Goal: Transaction & Acquisition: Purchase product/service

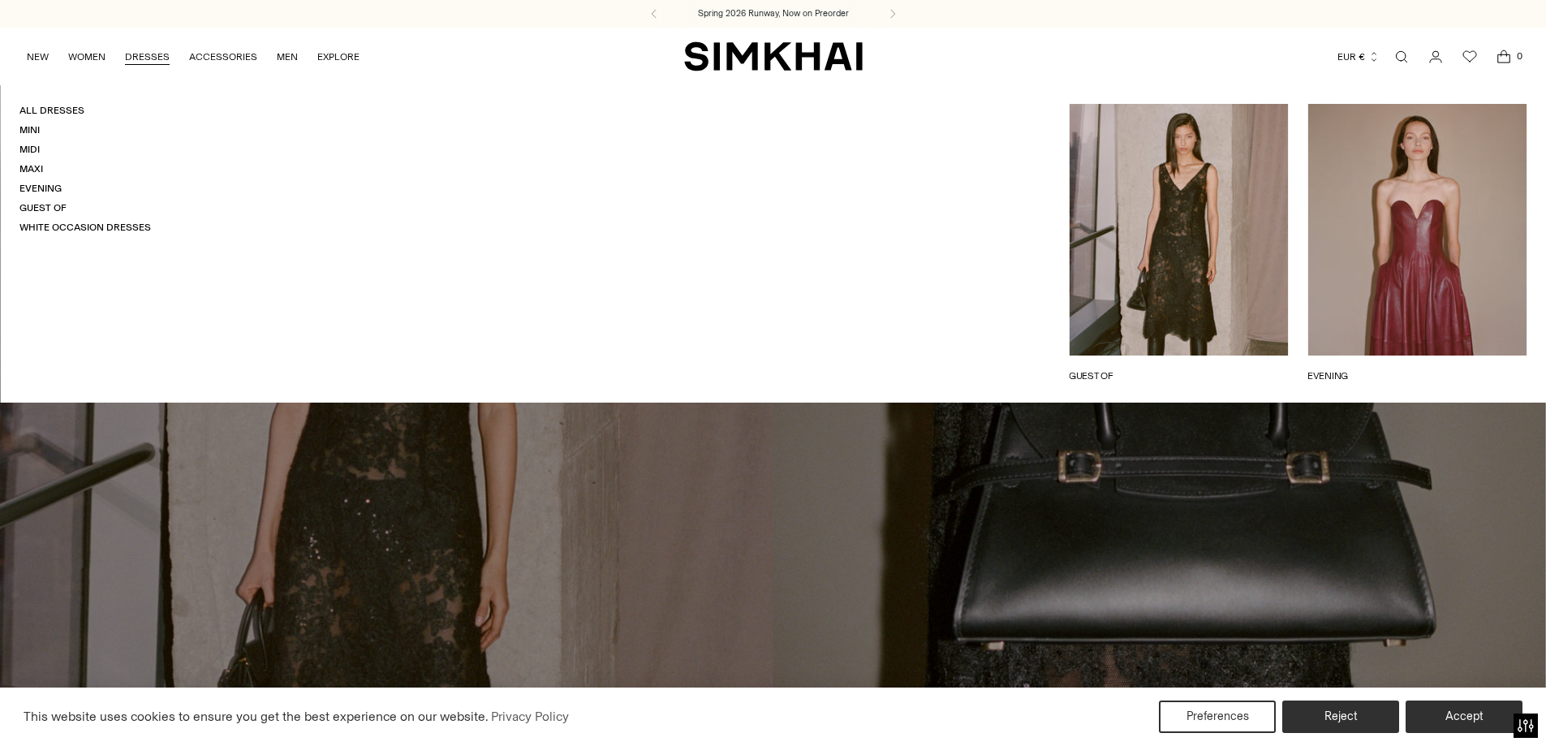
click at [156, 57] on link "DRESSES" at bounding box center [147, 57] width 45 height 36
click at [28, 131] on link "Mini" at bounding box center [29, 129] width 20 height 11
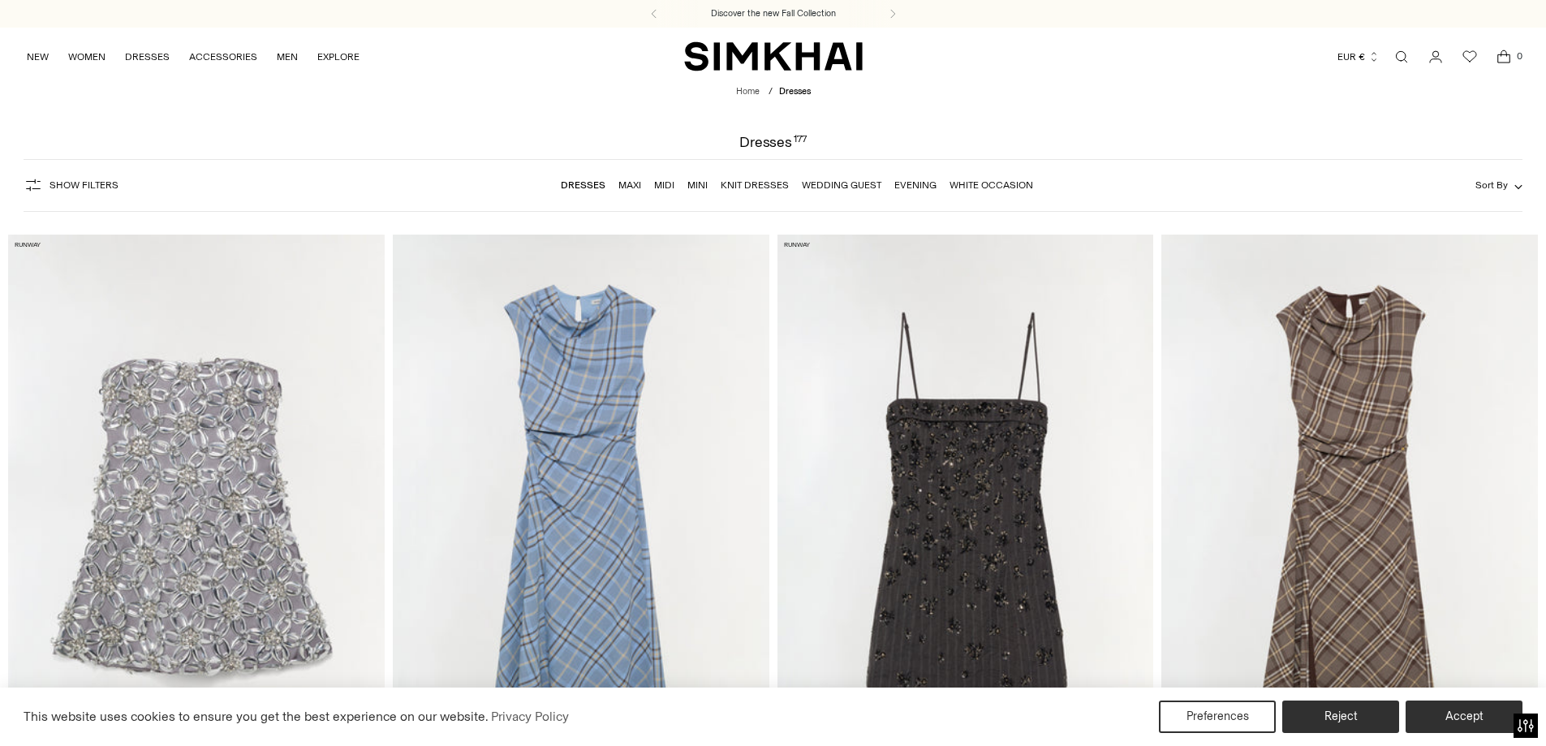
click at [703, 183] on link "Mini" at bounding box center [697, 184] width 20 height 11
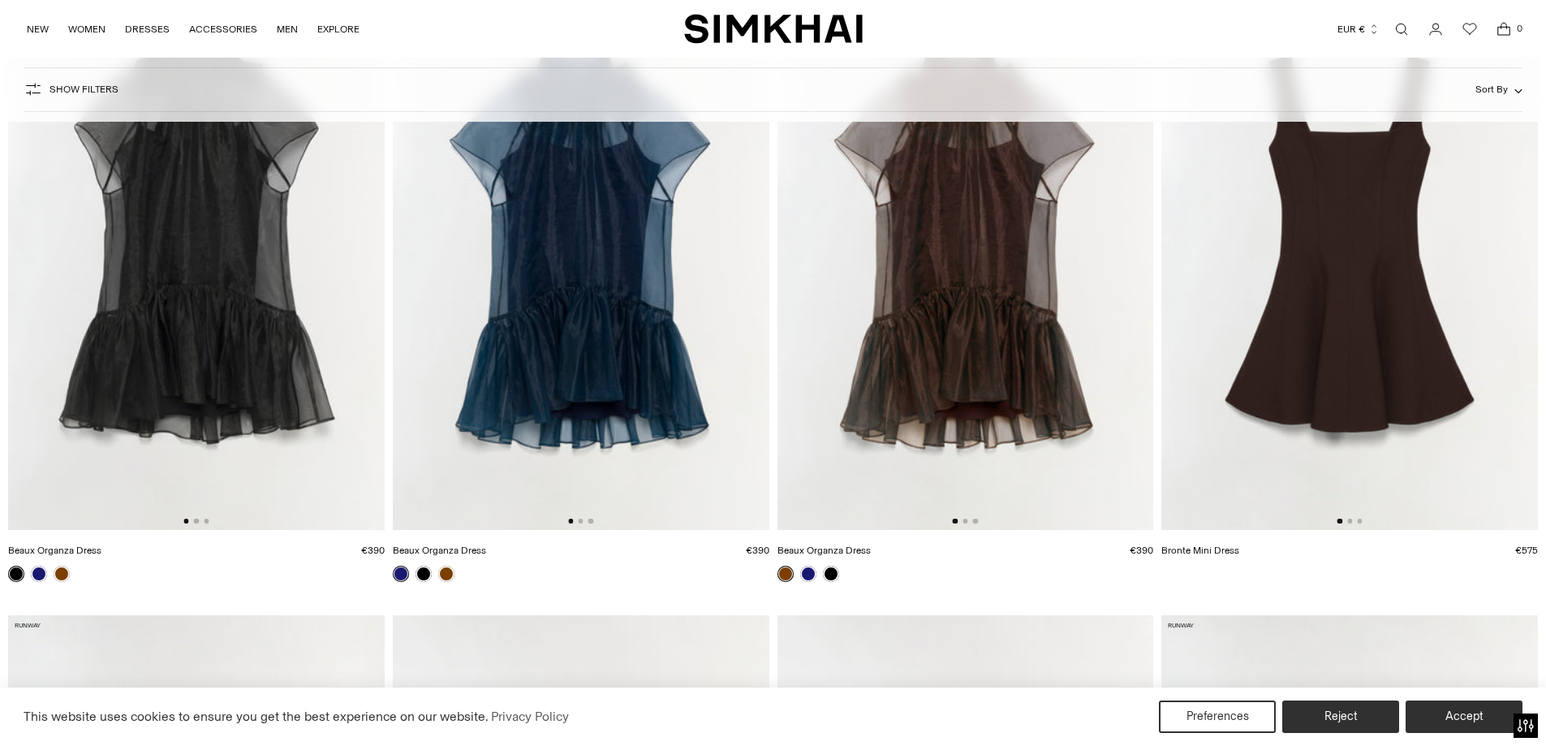
scroll to position [243, 0]
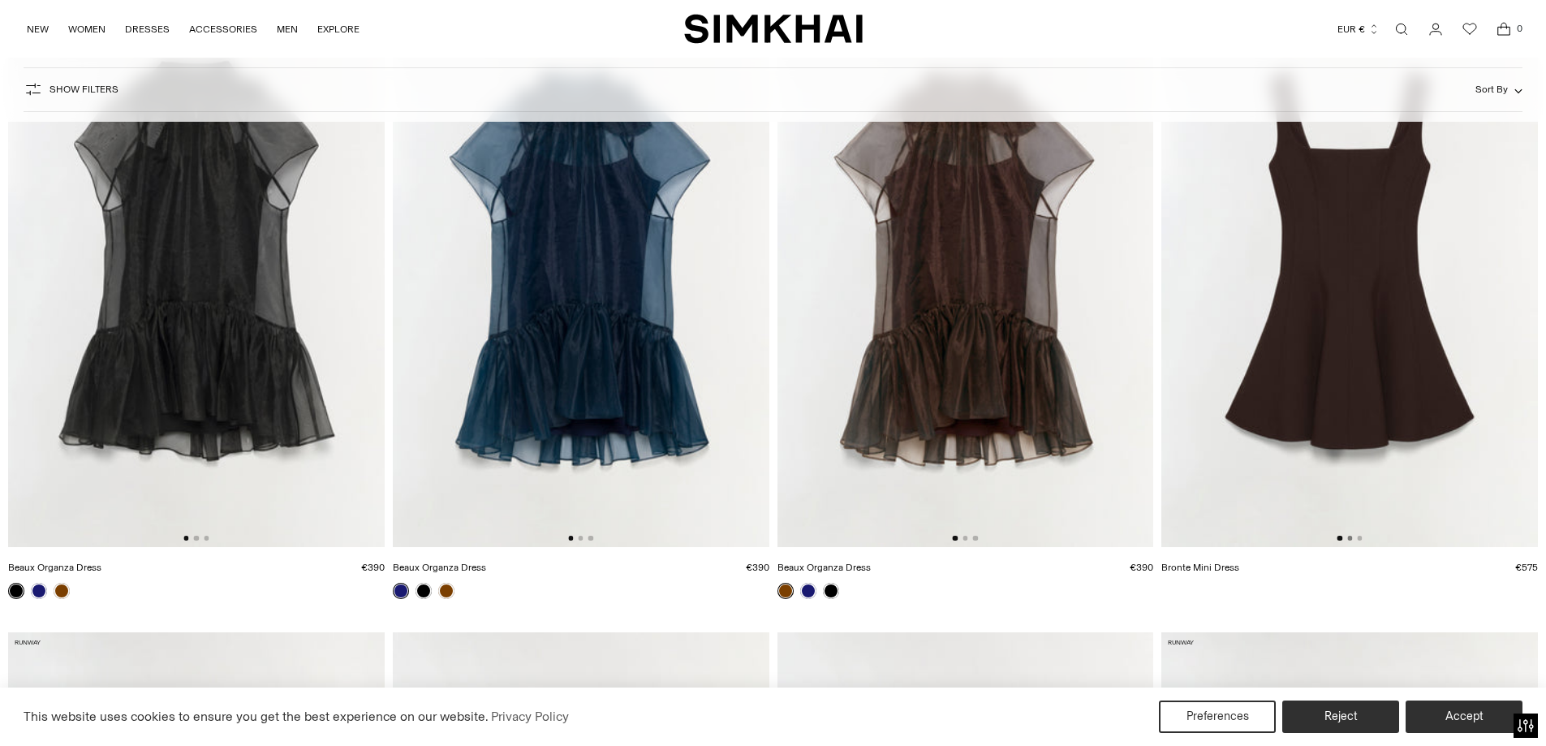
click at [1349, 536] on button "Go to slide 2" at bounding box center [1349, 538] width 5 height 5
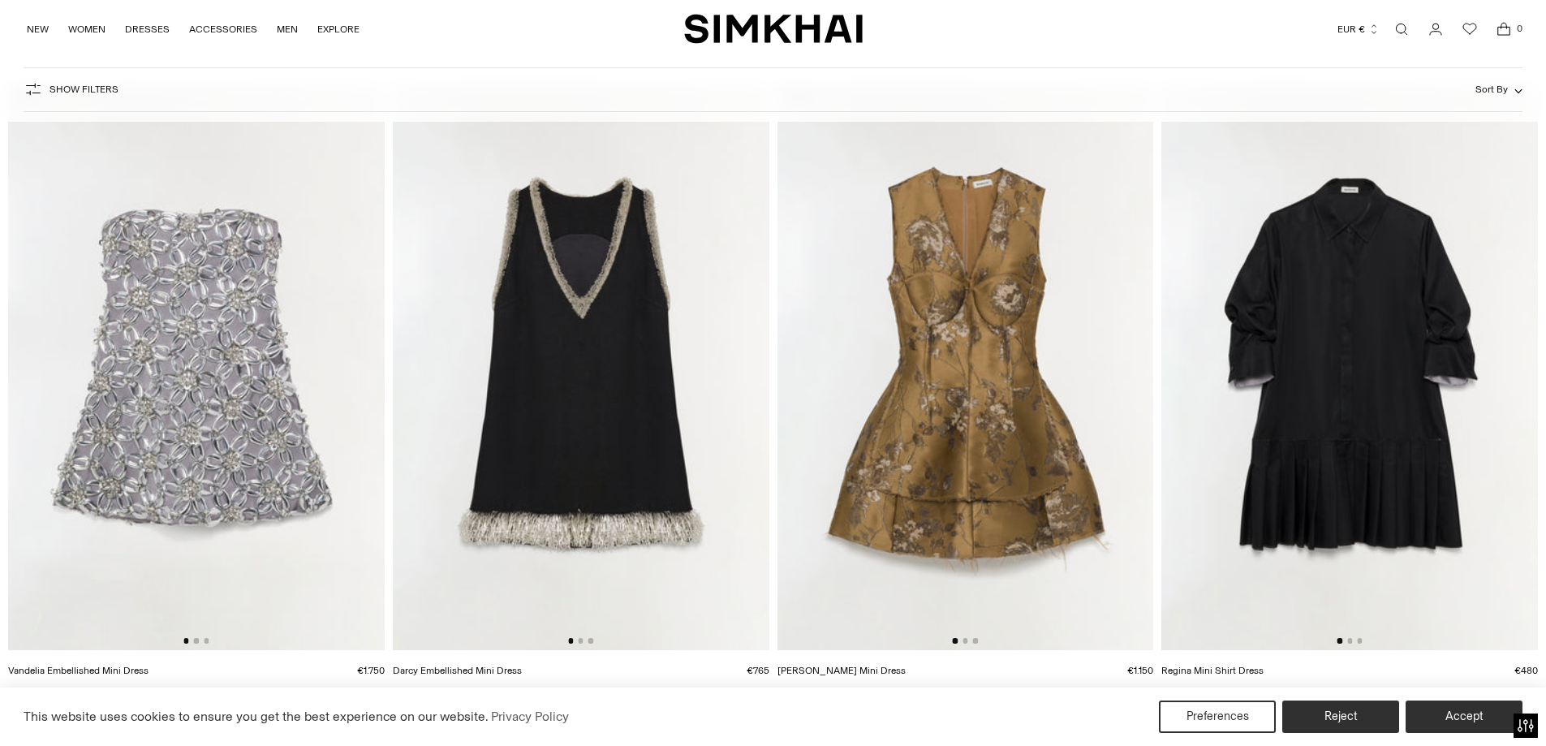
scroll to position [1460, 0]
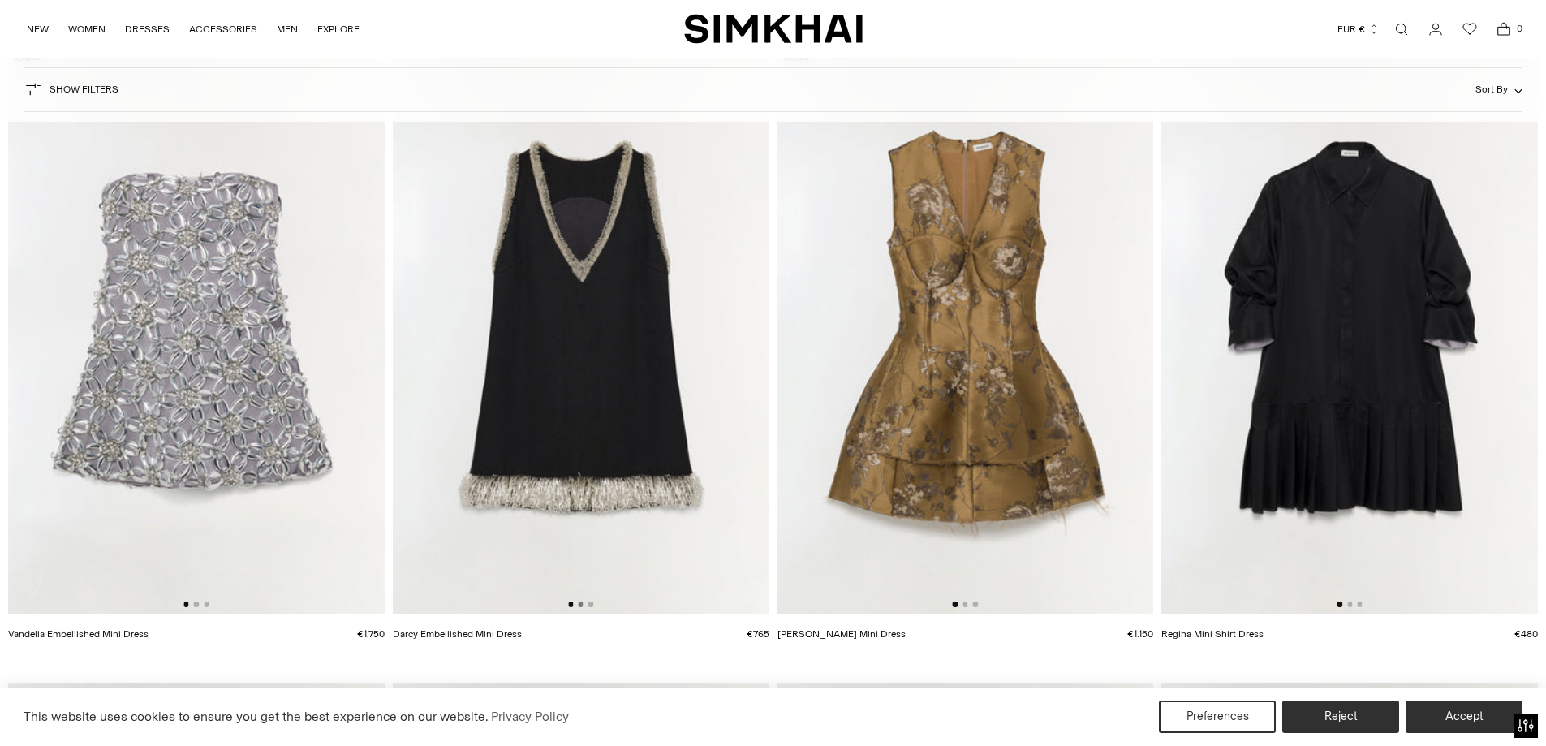
click at [582, 602] on button "Go to slide 2" at bounding box center [580, 603] width 5 height 5
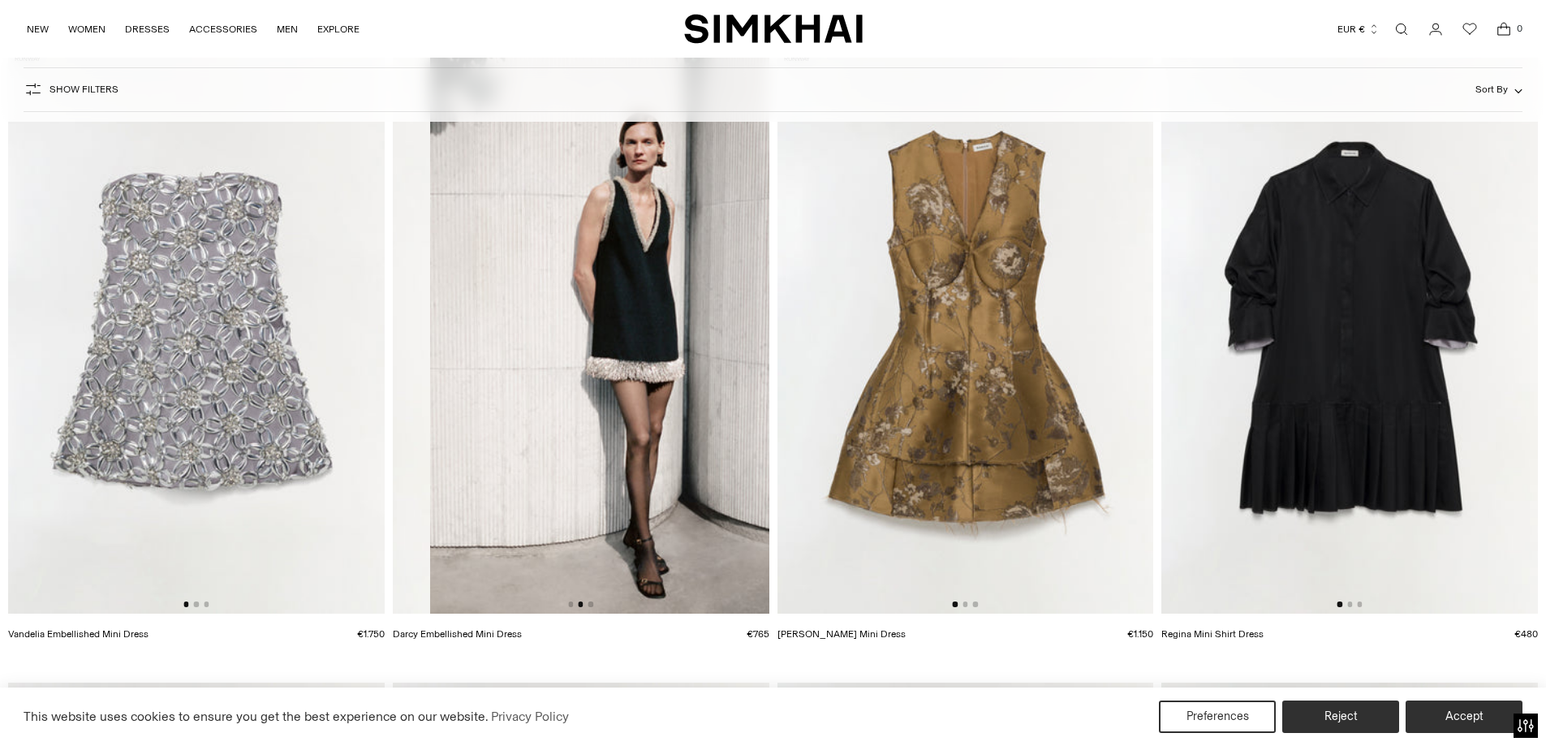
scroll to position [0, 376]
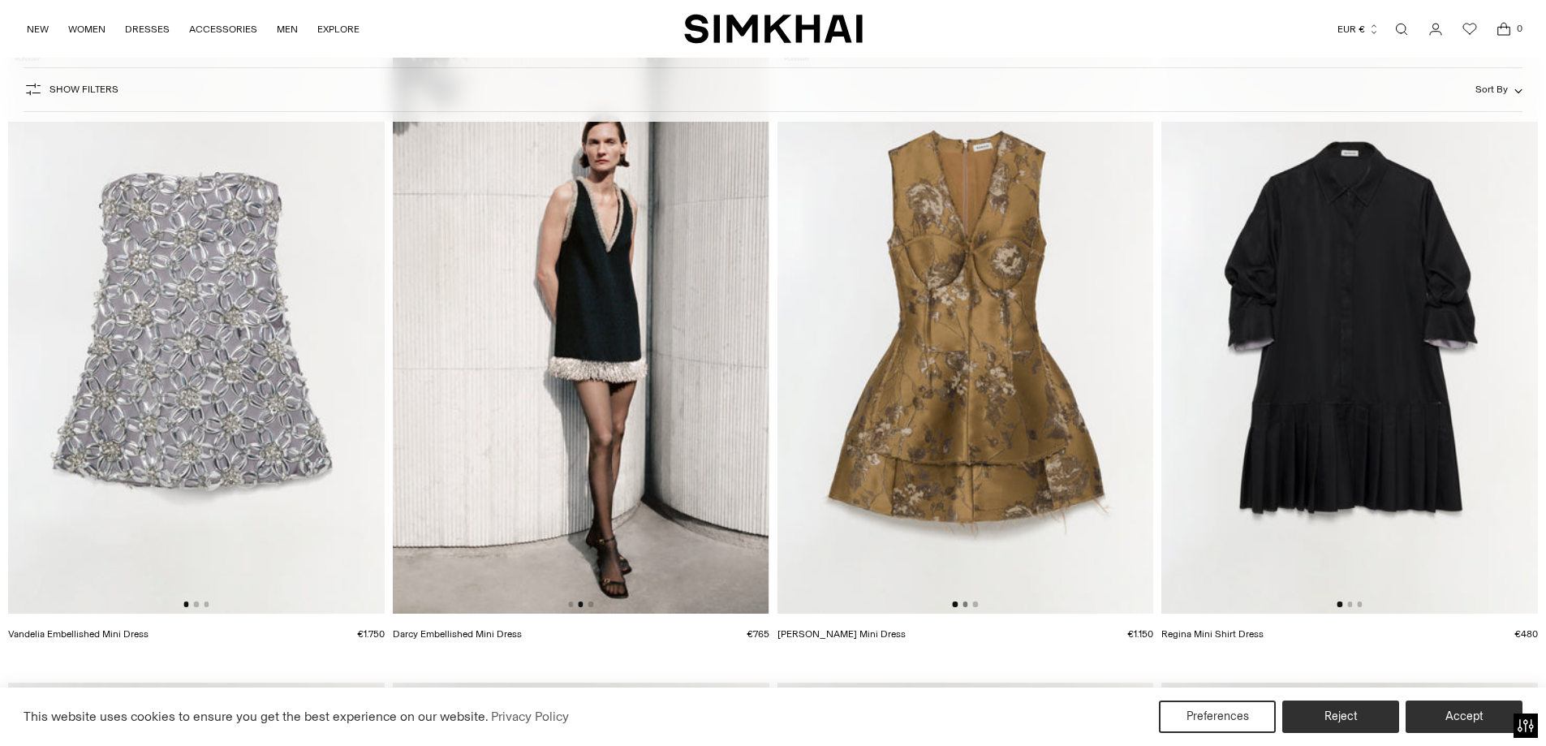
click at [965, 604] on button "Go to slide 2" at bounding box center [964, 603] width 5 height 5
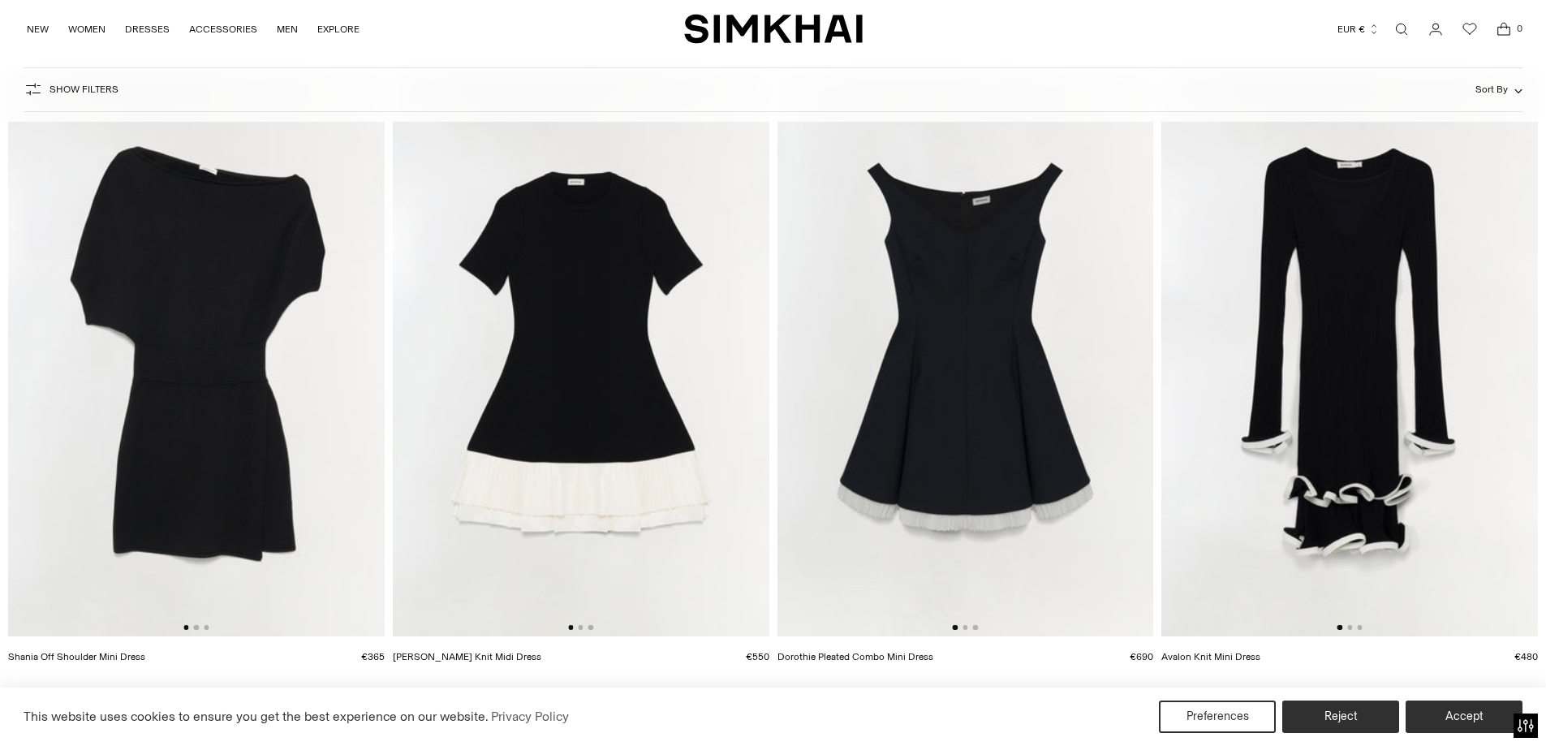
scroll to position [2759, 0]
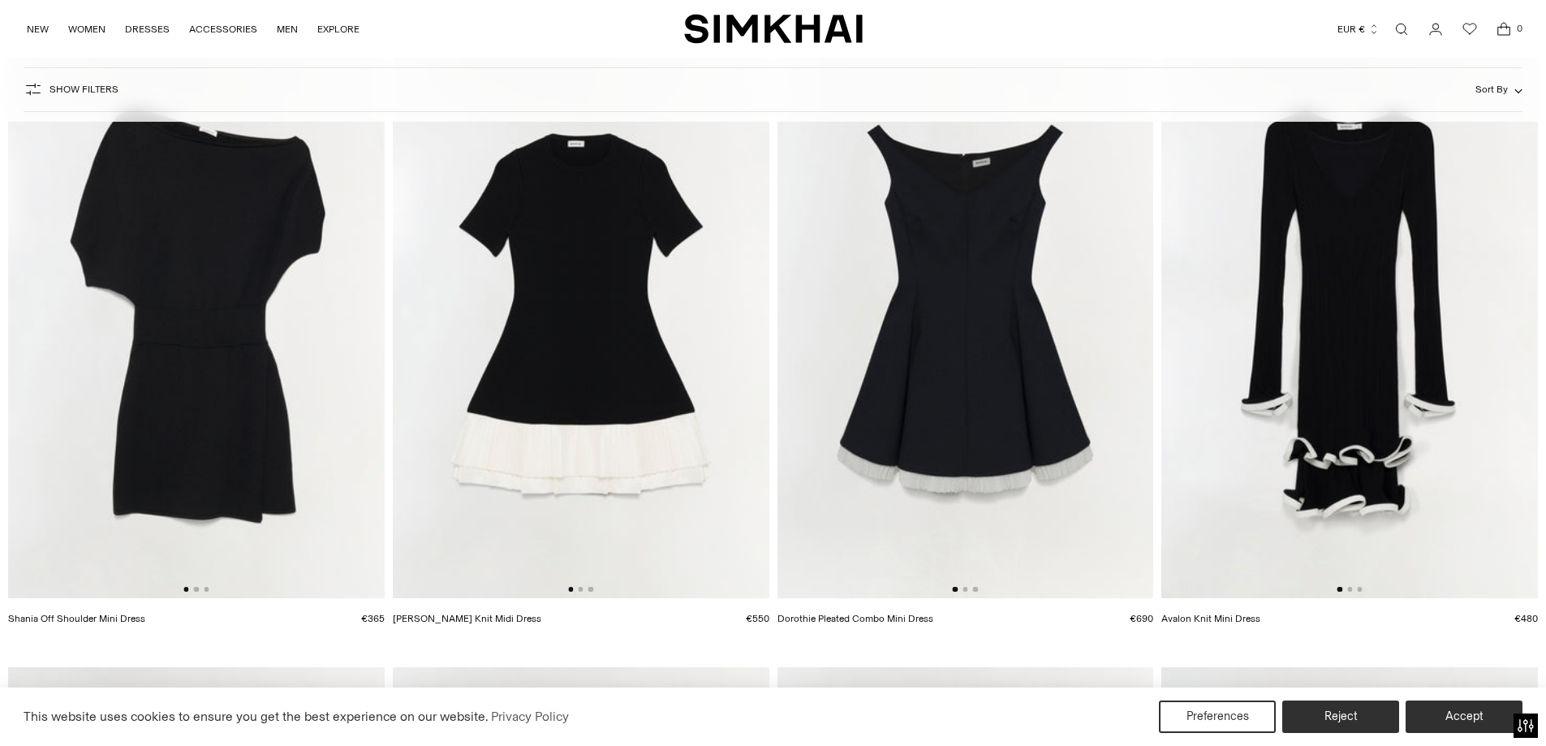
click at [968, 591] on div at bounding box center [965, 589] width 25 height 5
click at [966, 587] on button "Go to slide 2" at bounding box center [964, 589] width 5 height 5
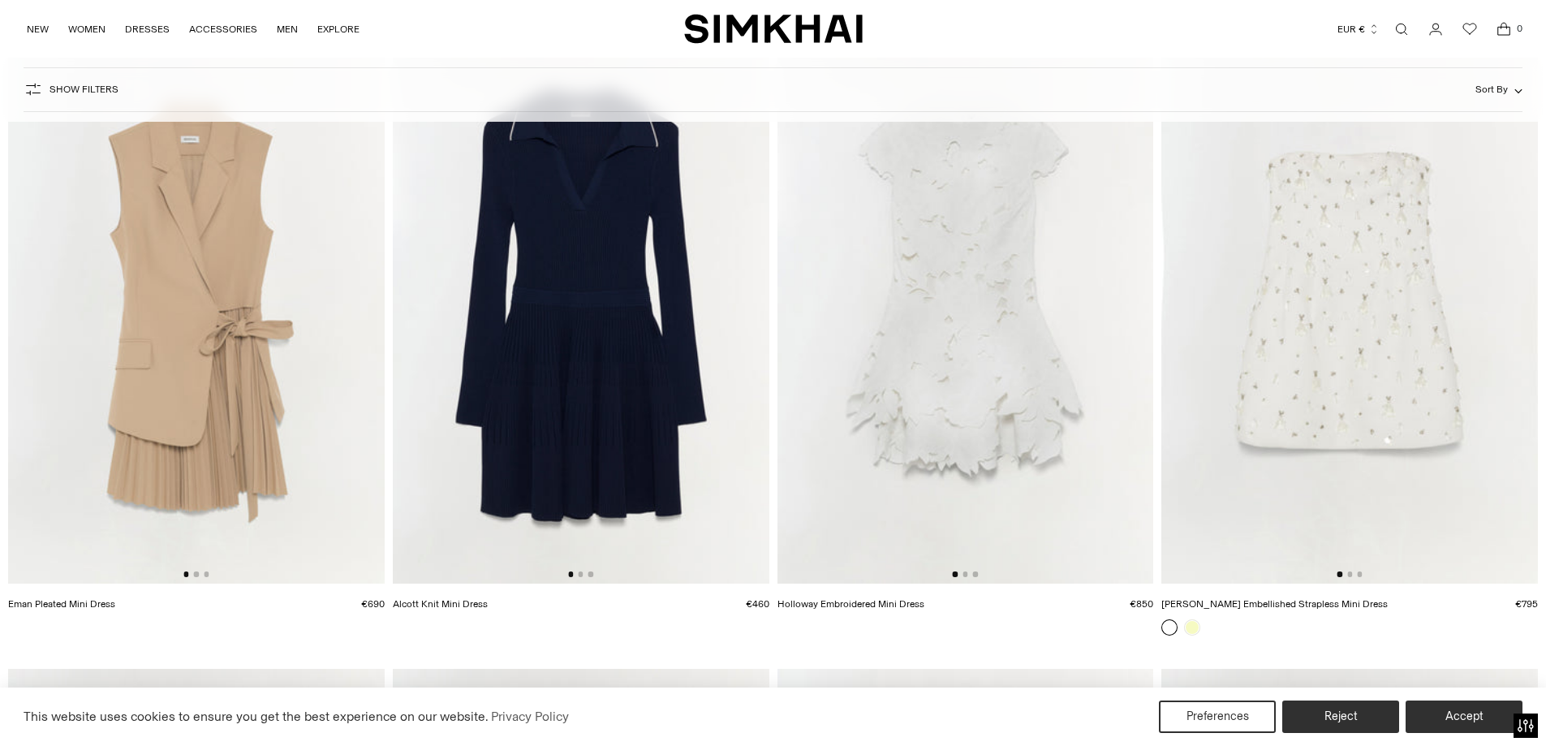
scroll to position [4706, 0]
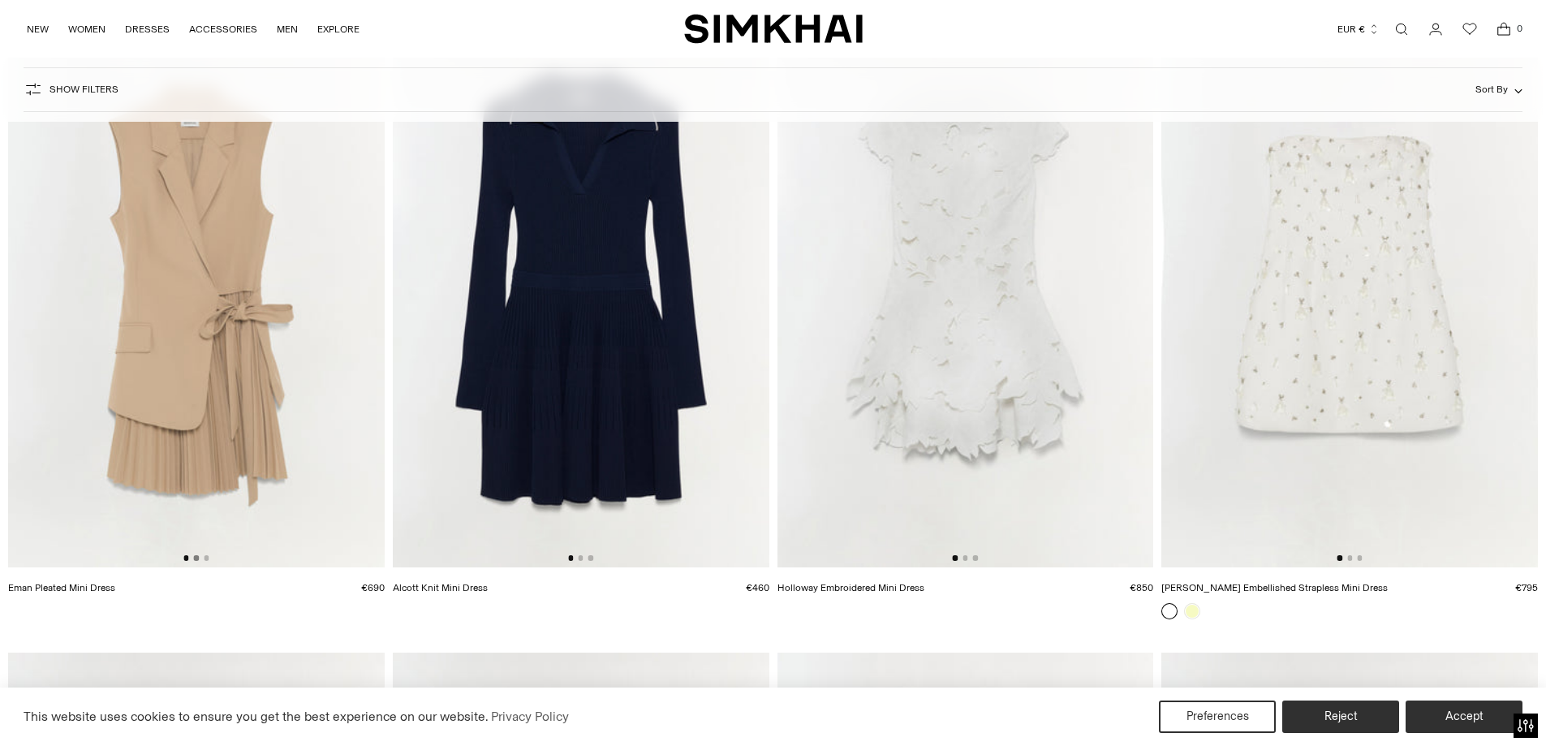
click at [194, 557] on button "Go to slide 2" at bounding box center [196, 557] width 5 height 5
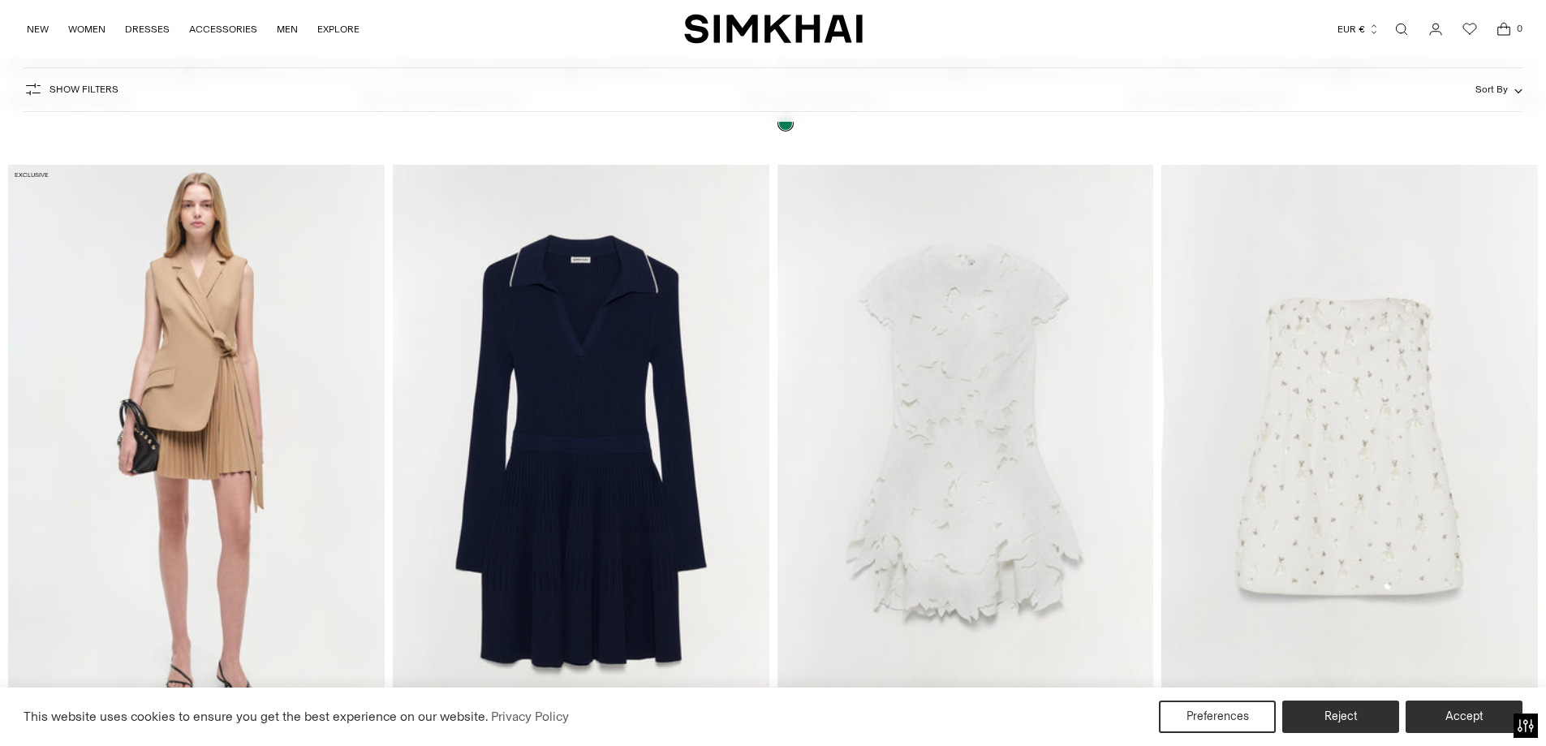
scroll to position [4625, 0]
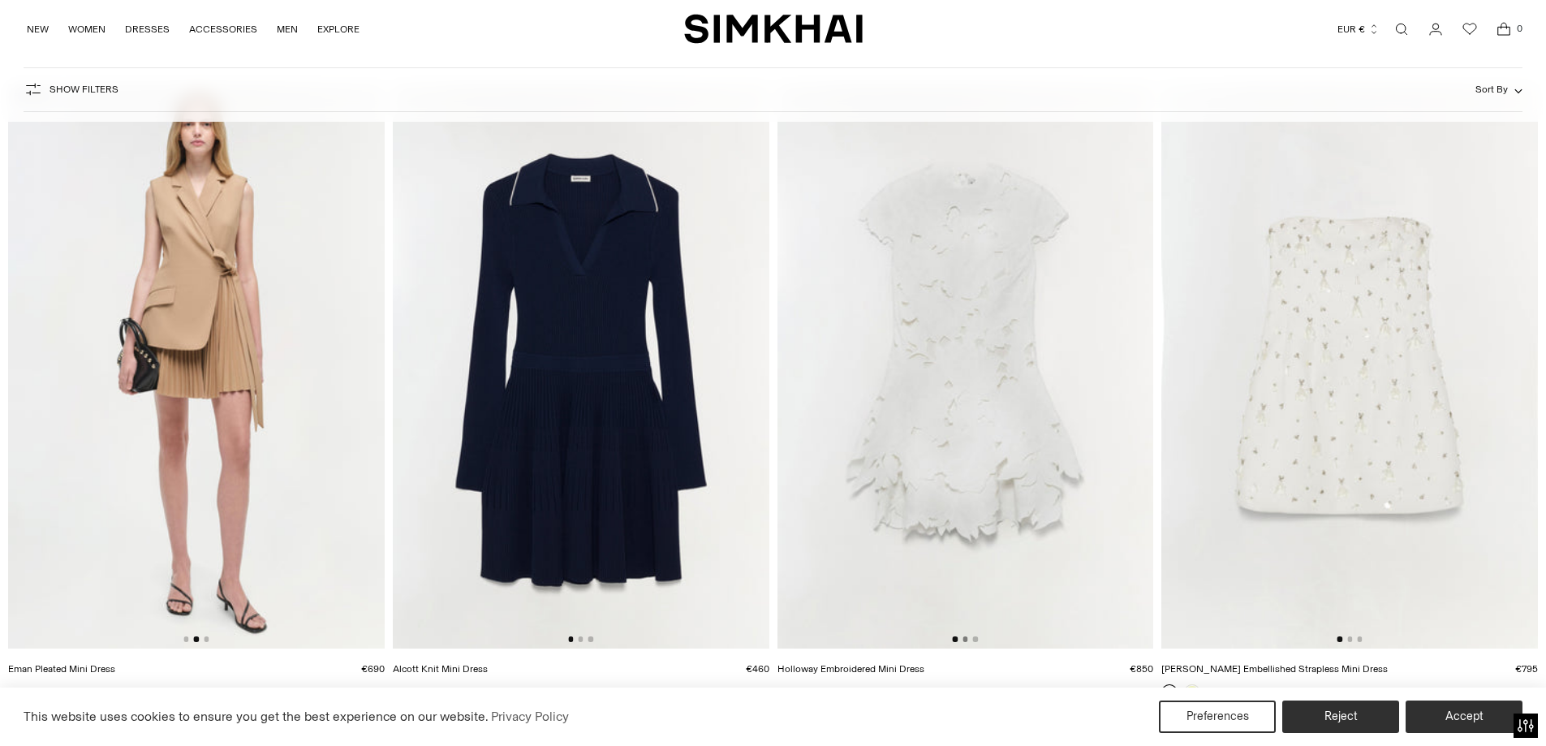
click at [964, 639] on button "Go to slide 2" at bounding box center [964, 638] width 5 height 5
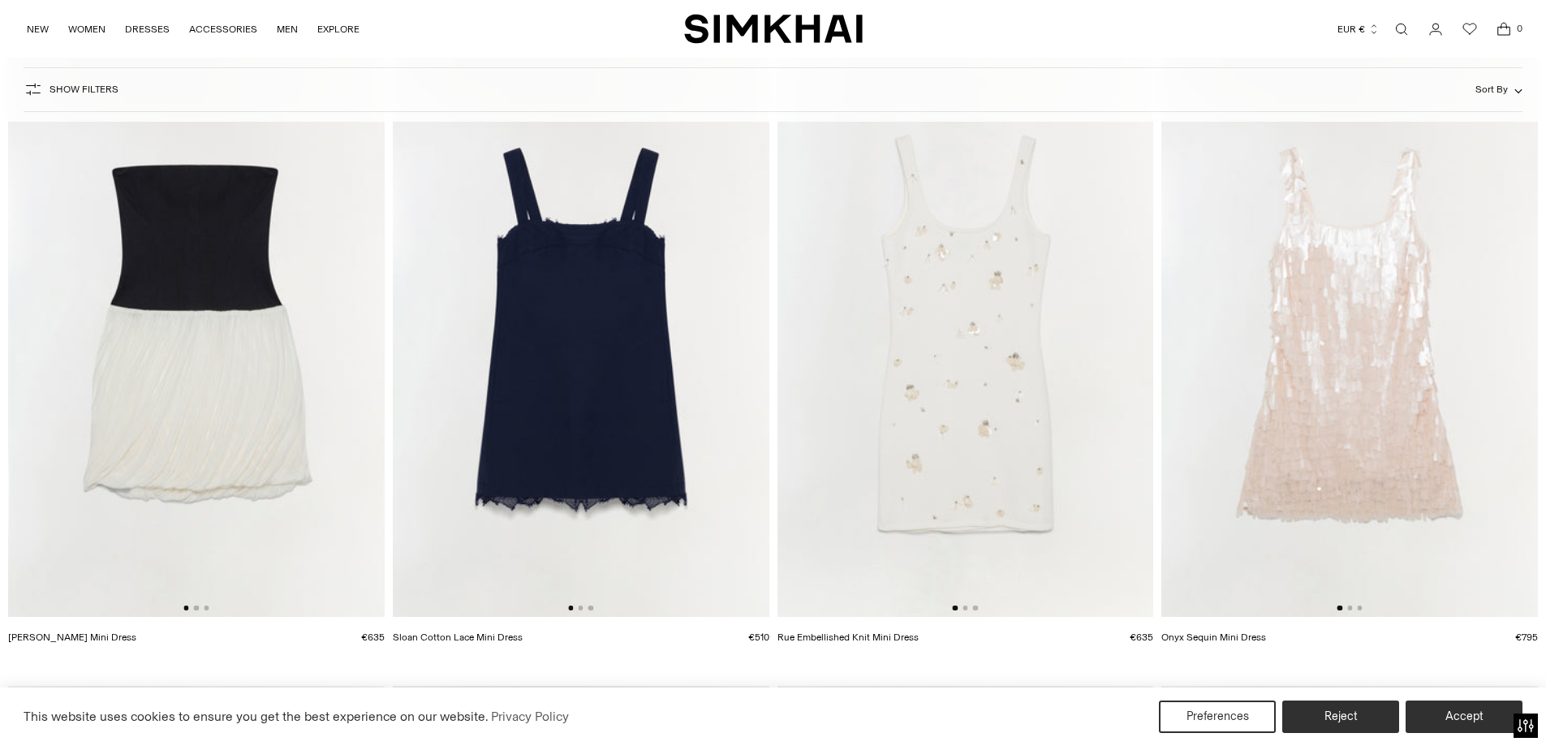
scroll to position [5355, 0]
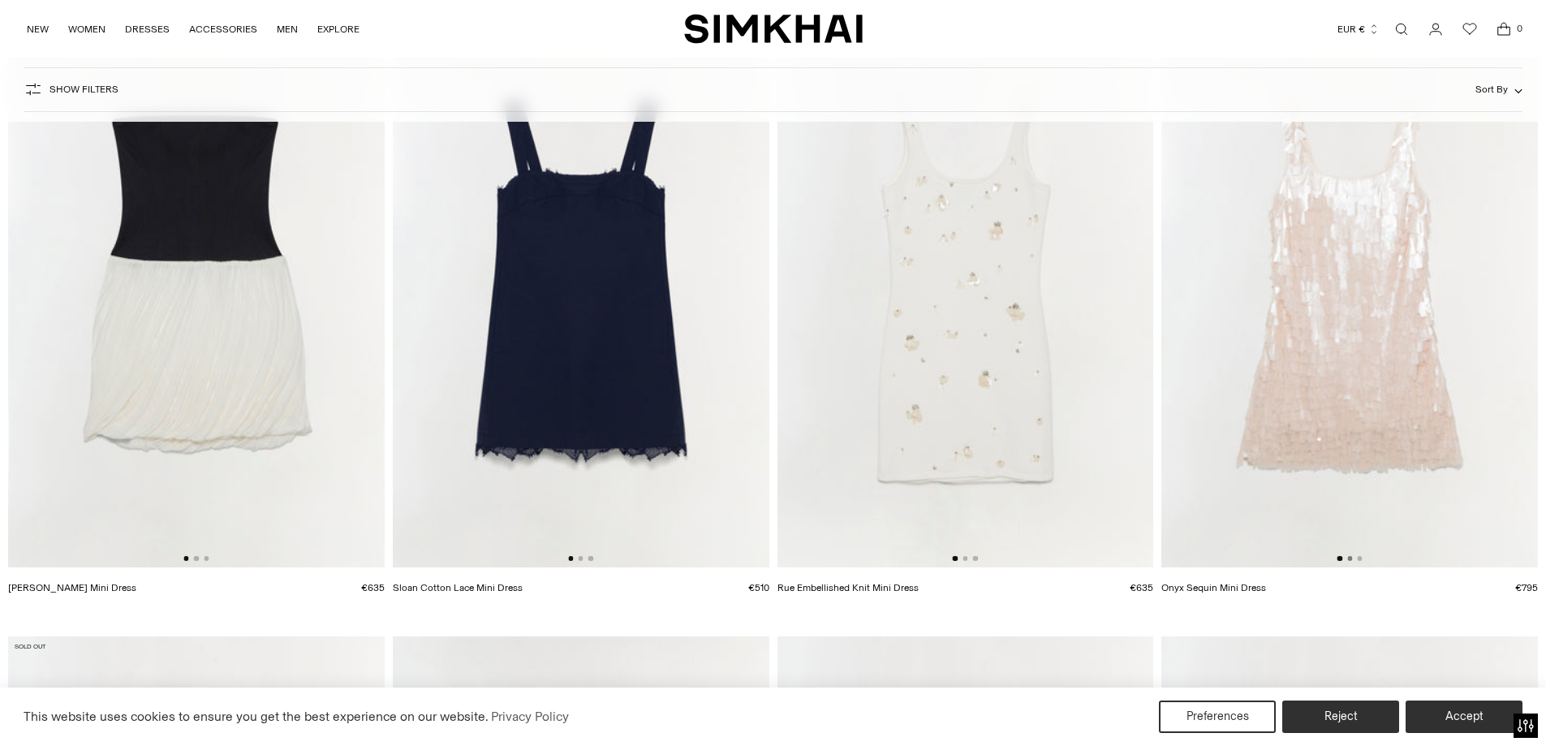
click at [1351, 558] on button "Go to slide 2" at bounding box center [1349, 558] width 5 height 5
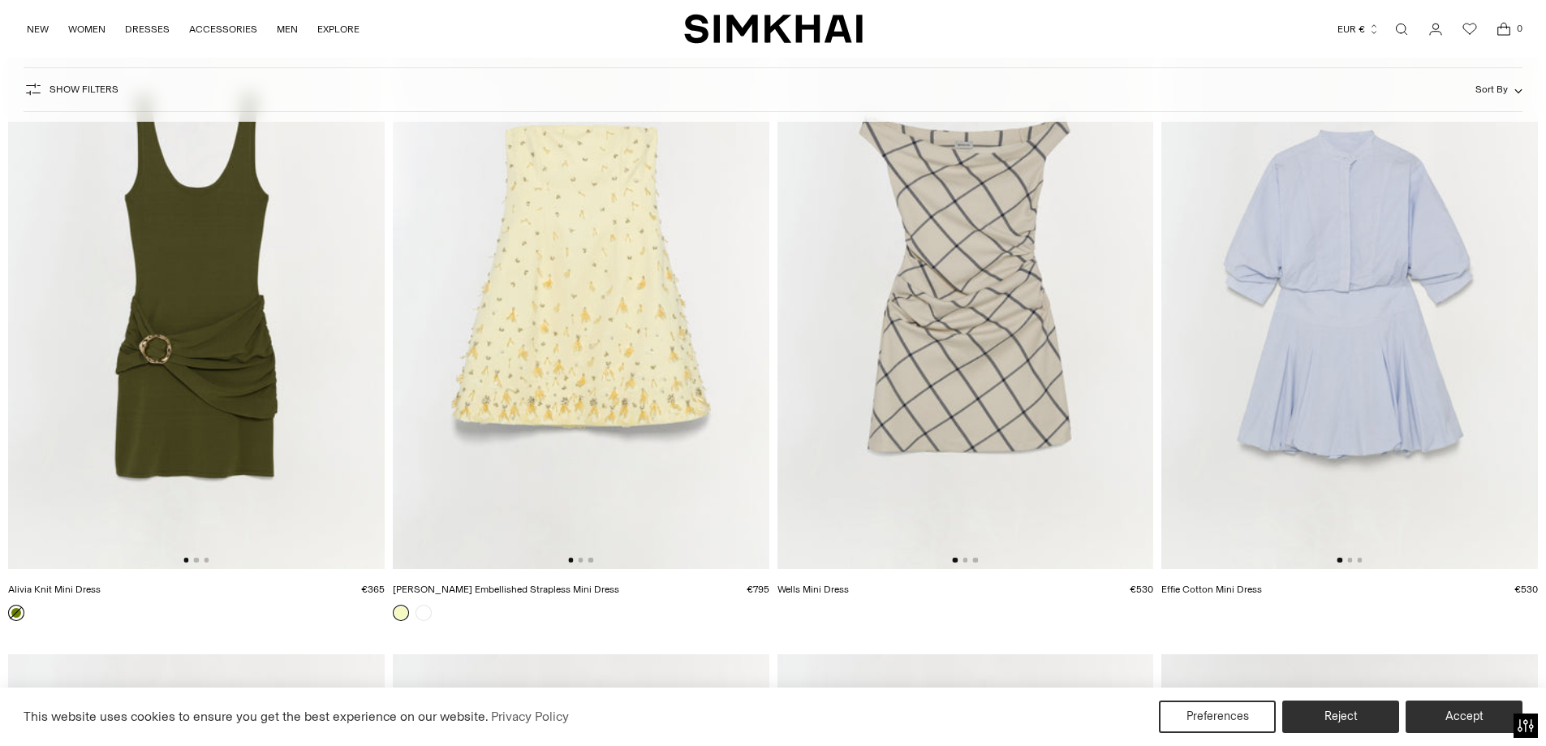
scroll to position [6004, 0]
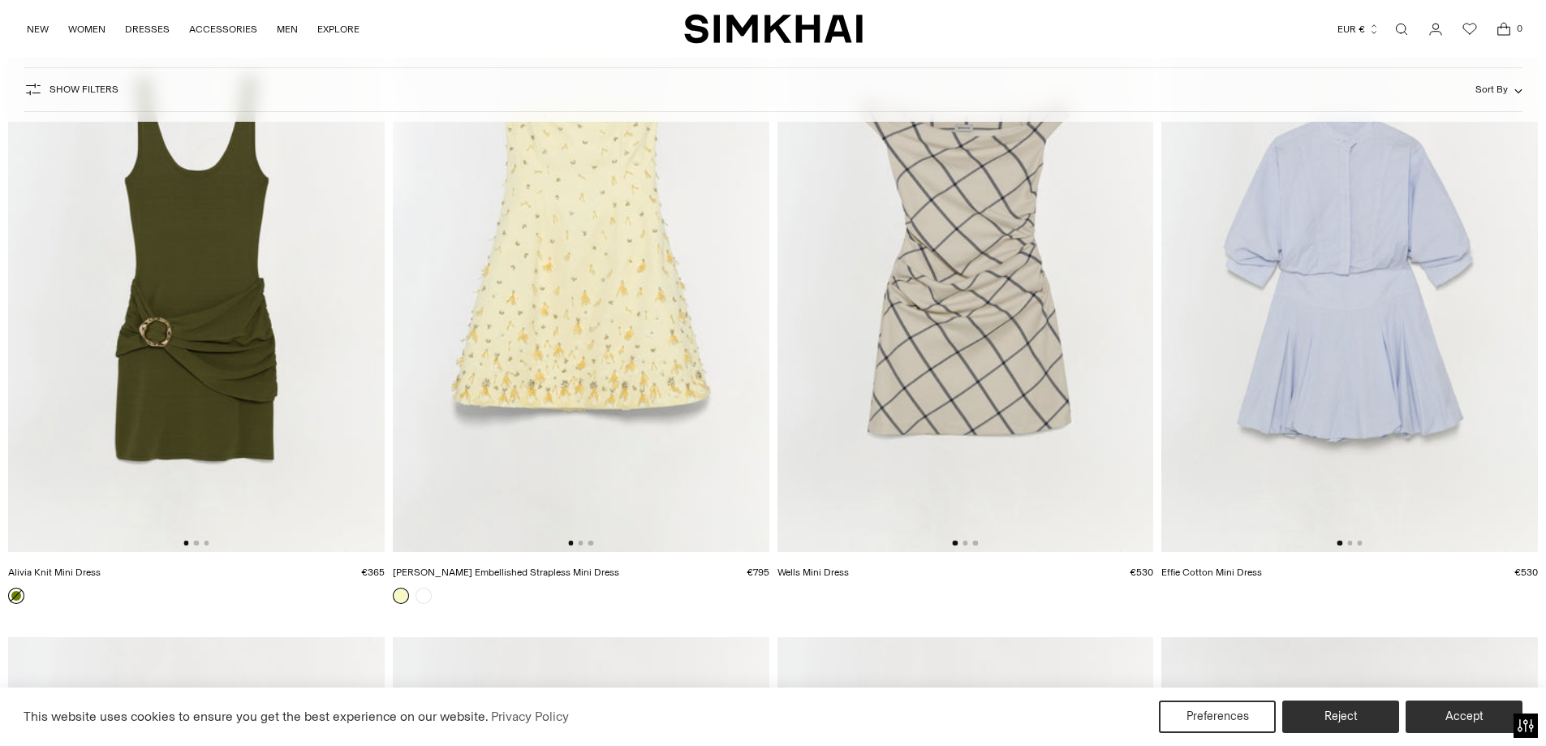
click at [196, 539] on img at bounding box center [196, 269] width 376 height 565
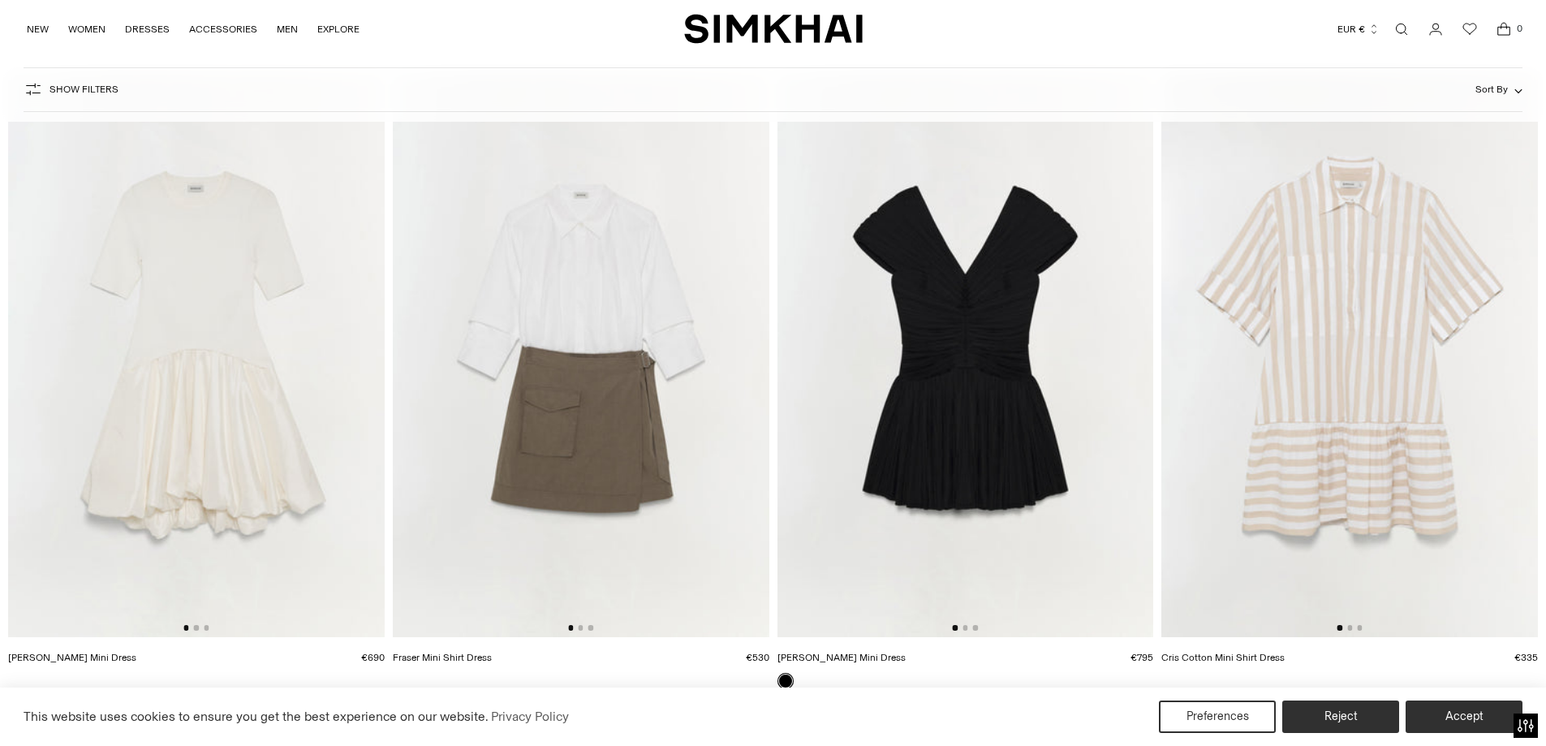
scroll to position [6572, 0]
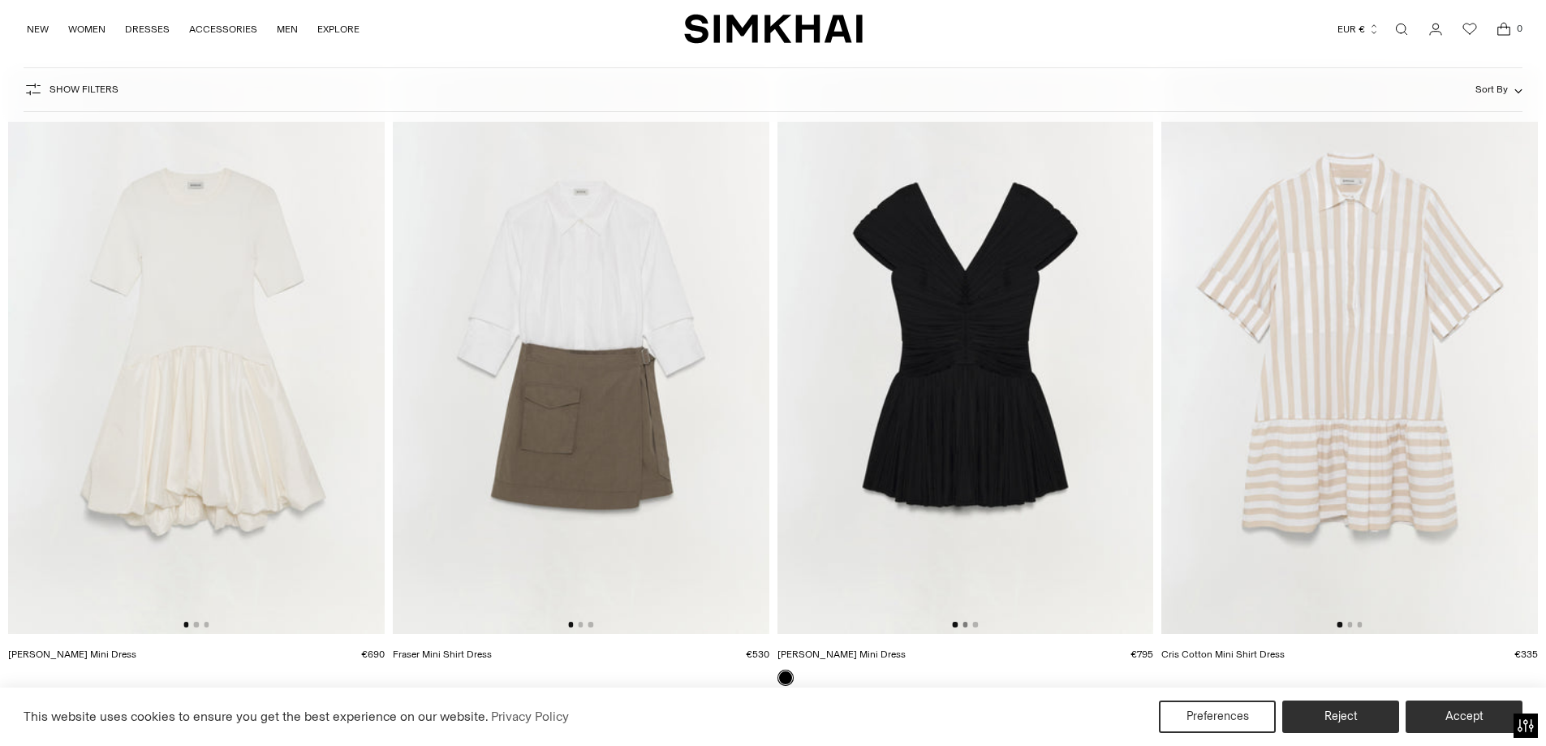
click at [963, 625] on button "Go to slide 2" at bounding box center [964, 624] width 5 height 5
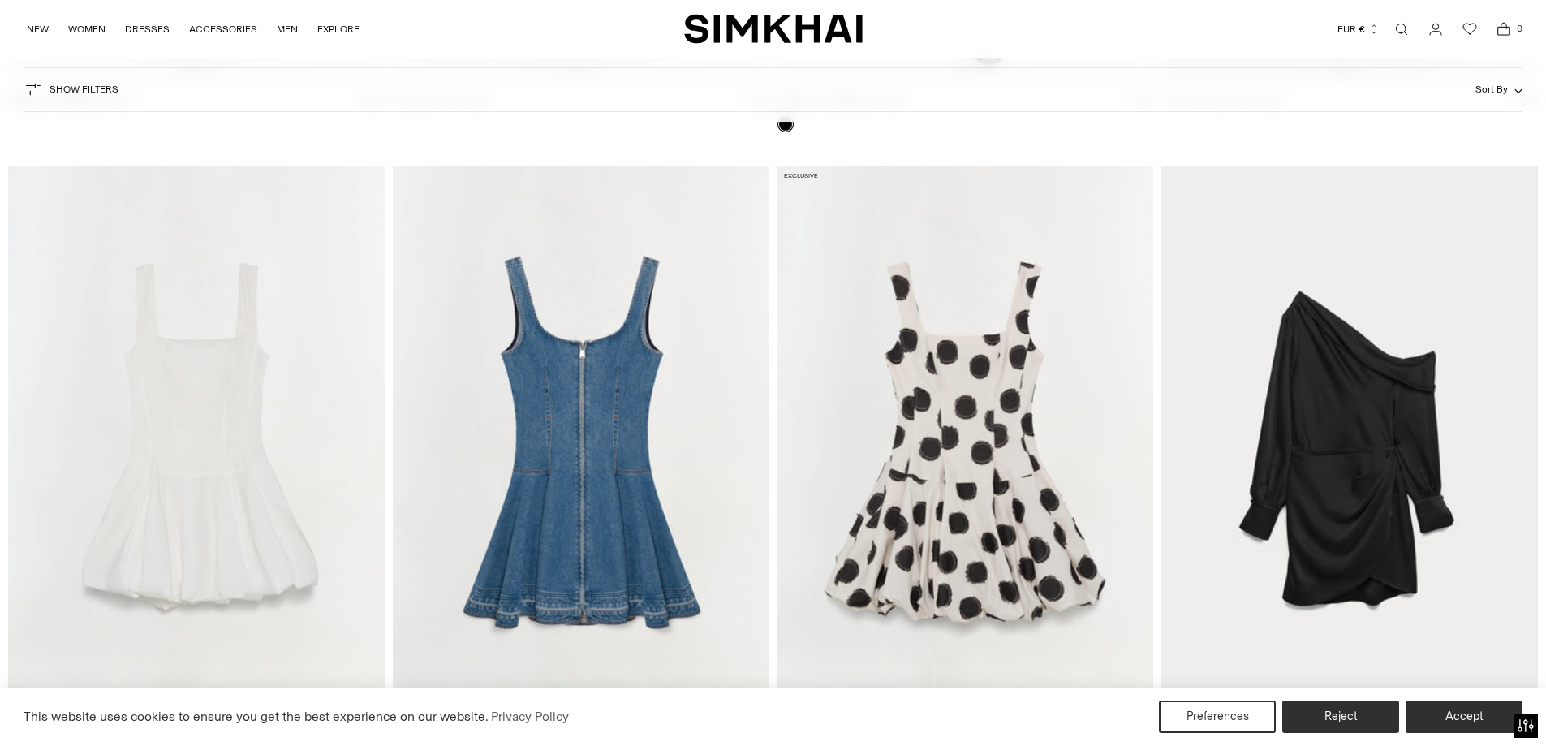
scroll to position [7221, 0]
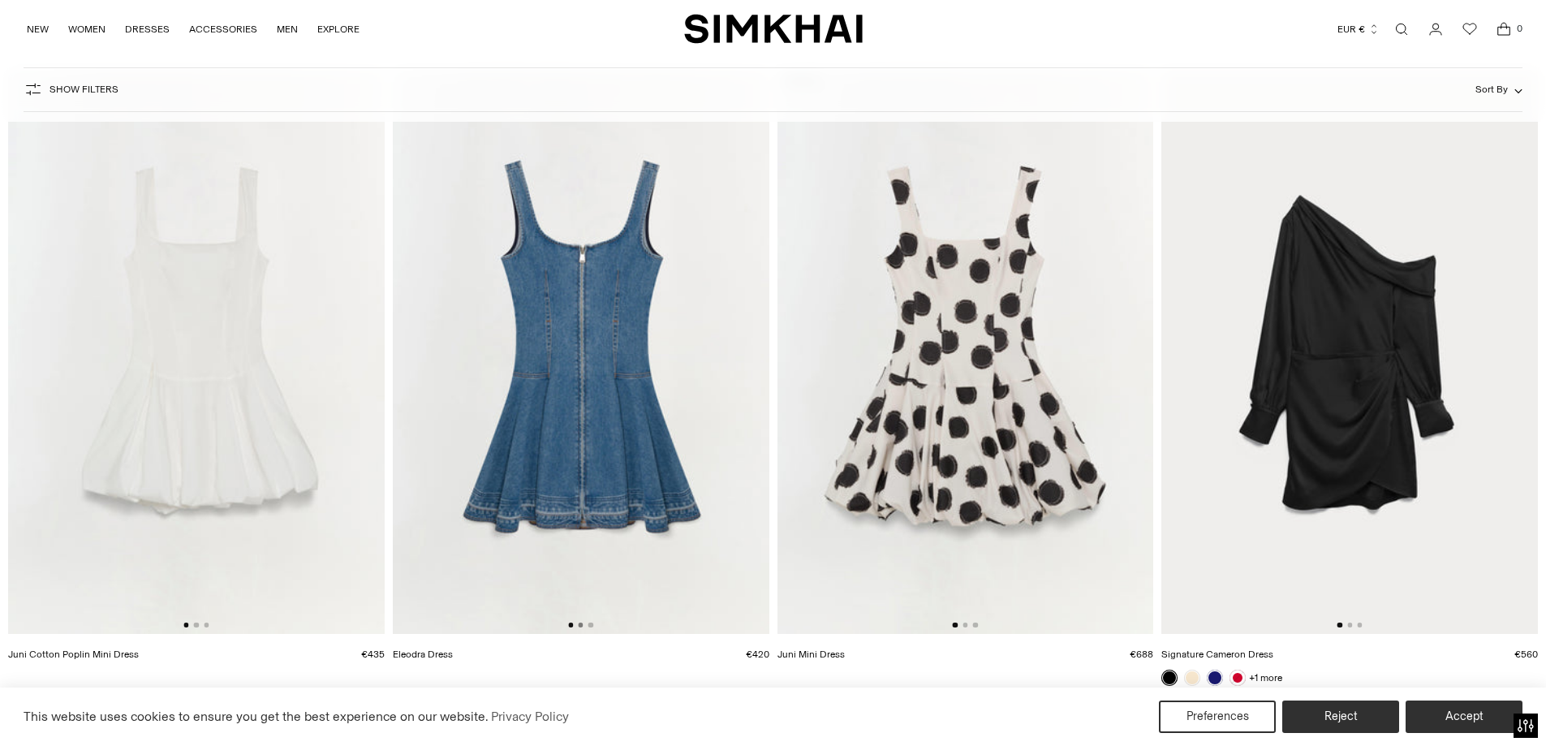
click at [580, 626] on button "Go to slide 2" at bounding box center [580, 624] width 5 height 5
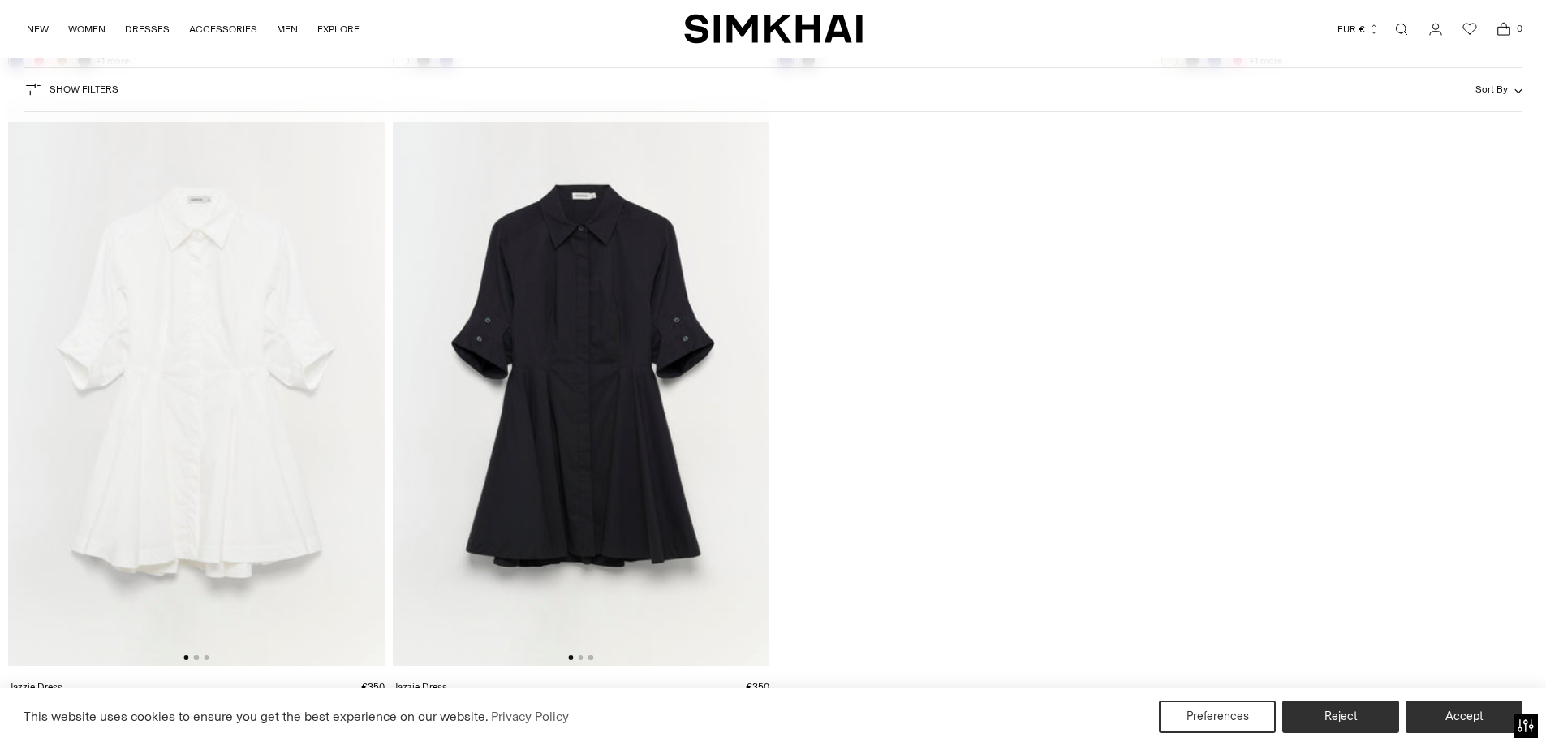
scroll to position [9130, 0]
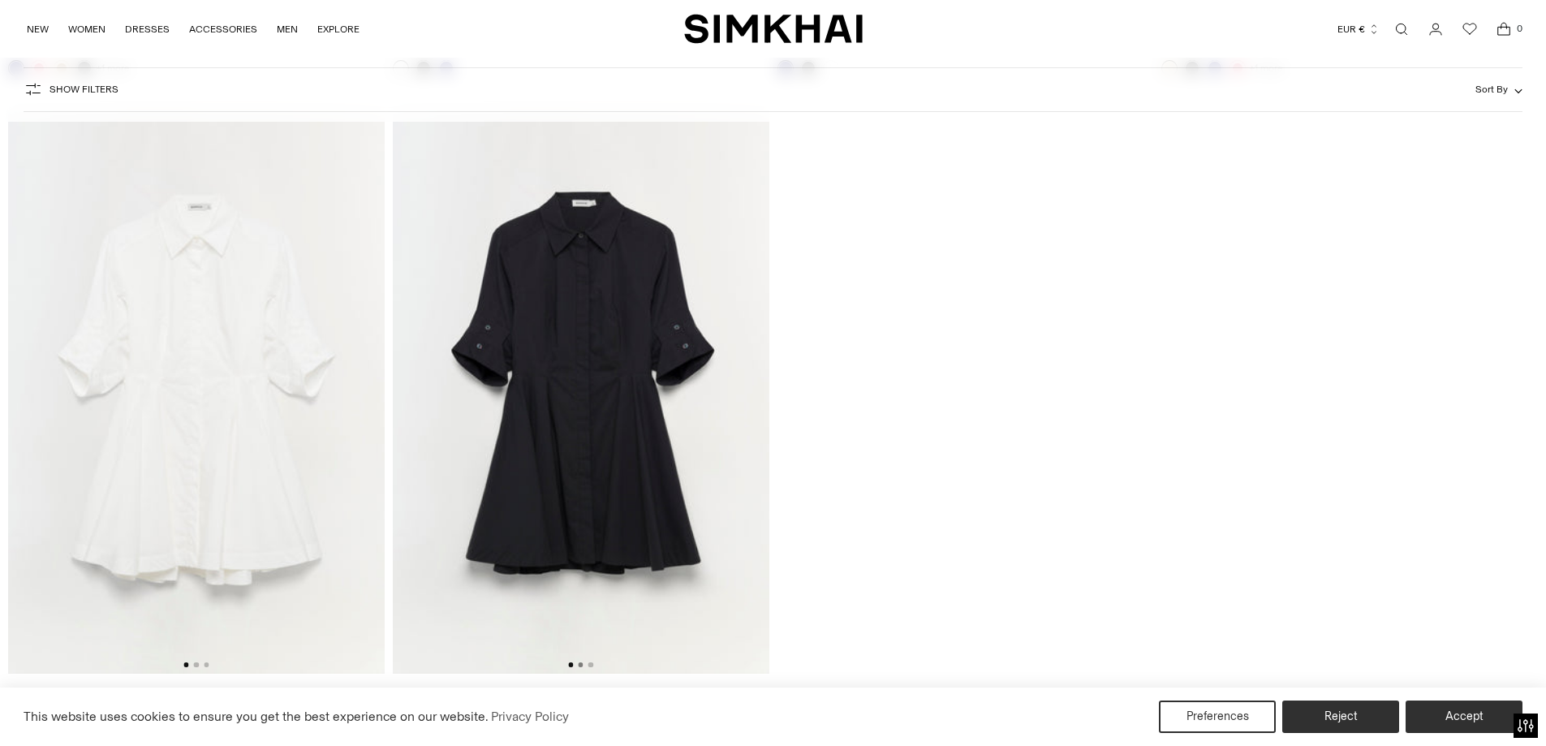
click at [579, 666] on button "Go to slide 2" at bounding box center [580, 664] width 5 height 5
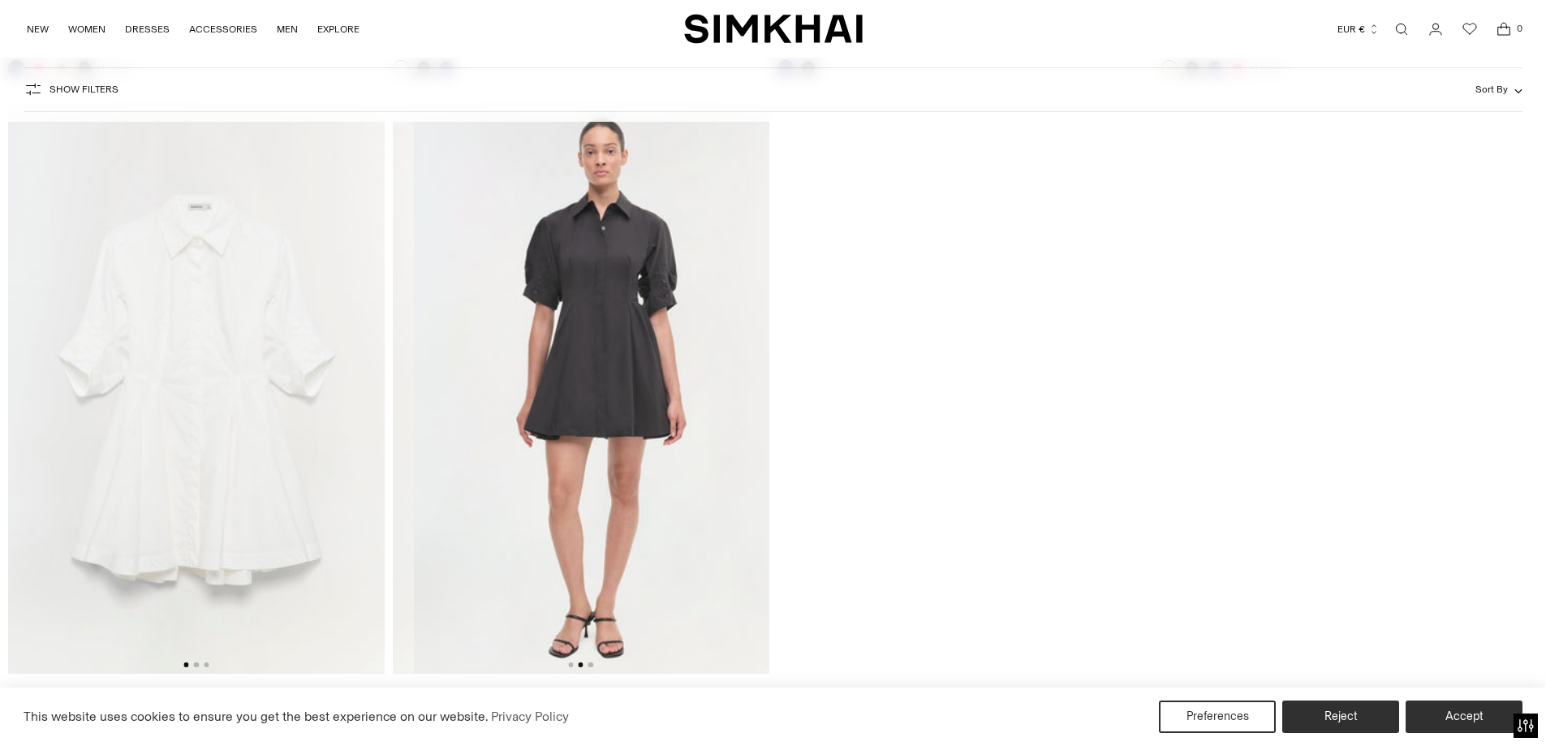
scroll to position [0, 376]
